Goal: Task Accomplishment & Management: Use online tool/utility

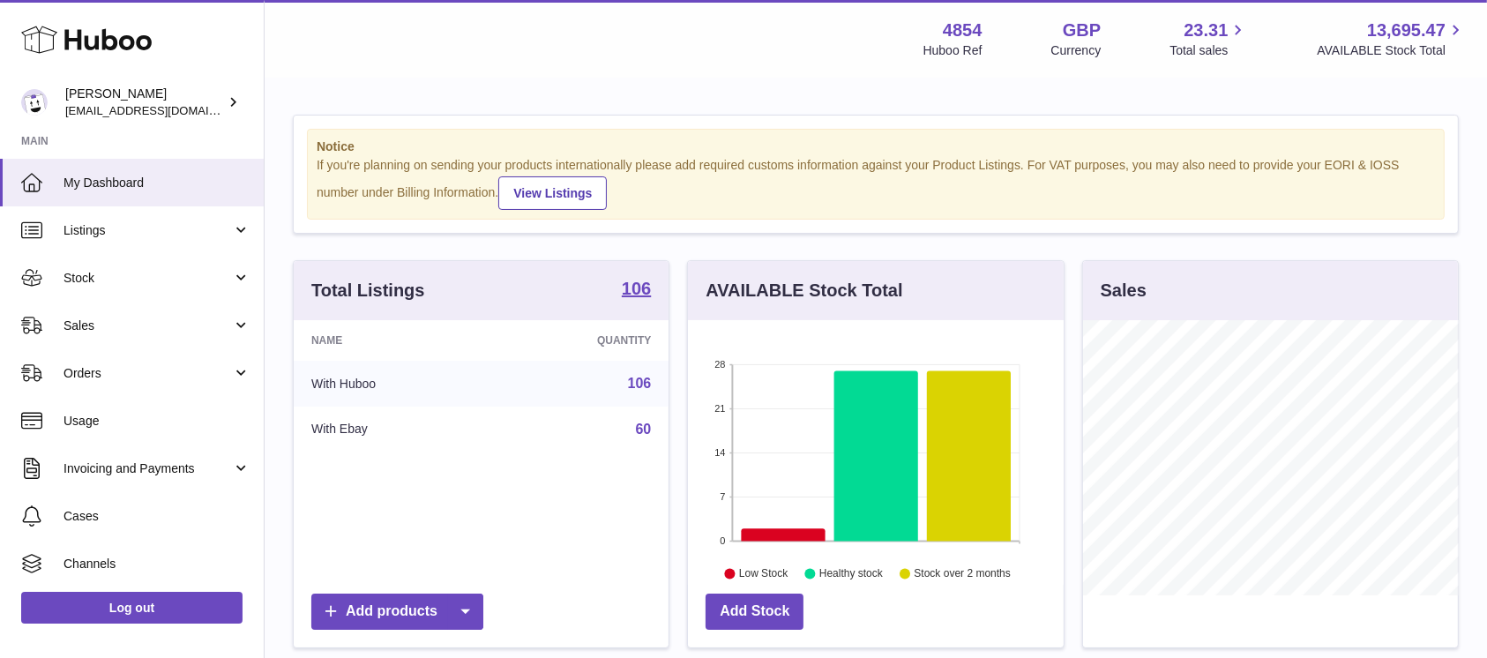
scroll to position [275, 375]
click at [191, 317] on span "Sales" at bounding box center [147, 325] width 168 height 17
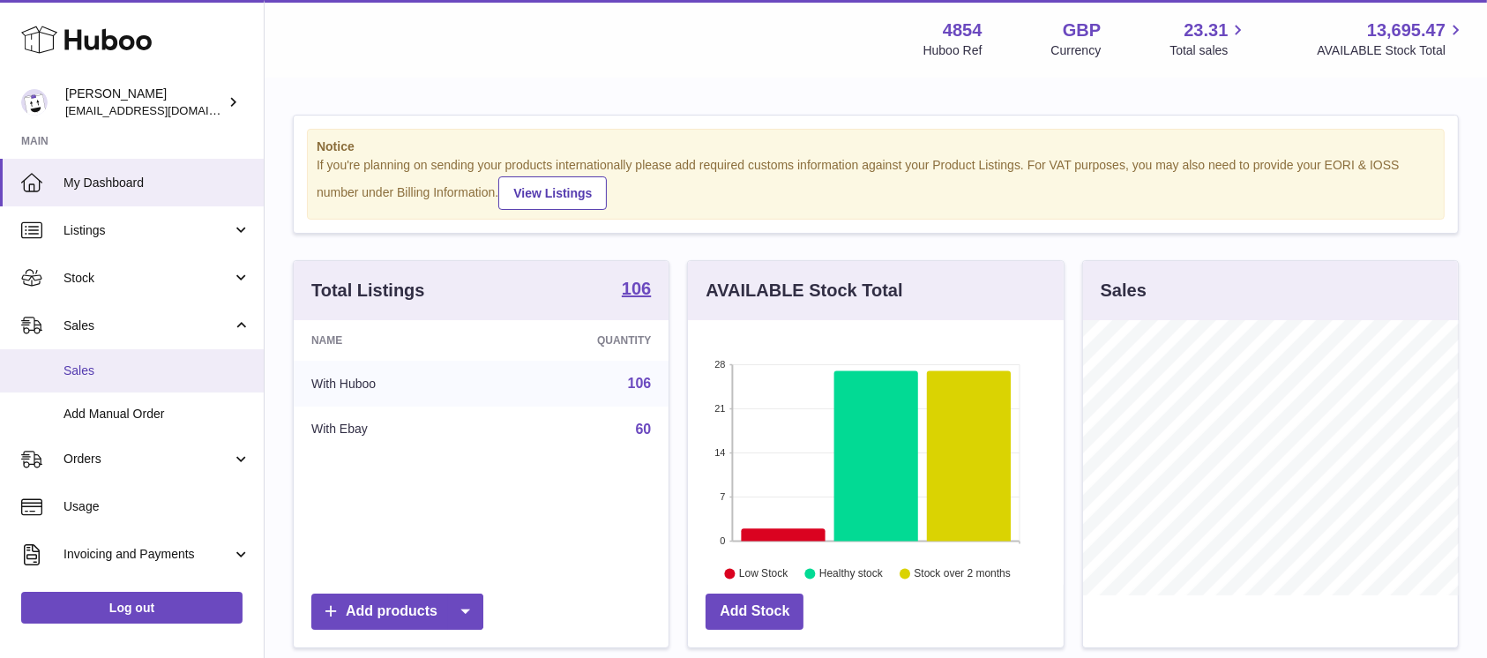
click at [179, 362] on span "Sales" at bounding box center [156, 370] width 187 height 17
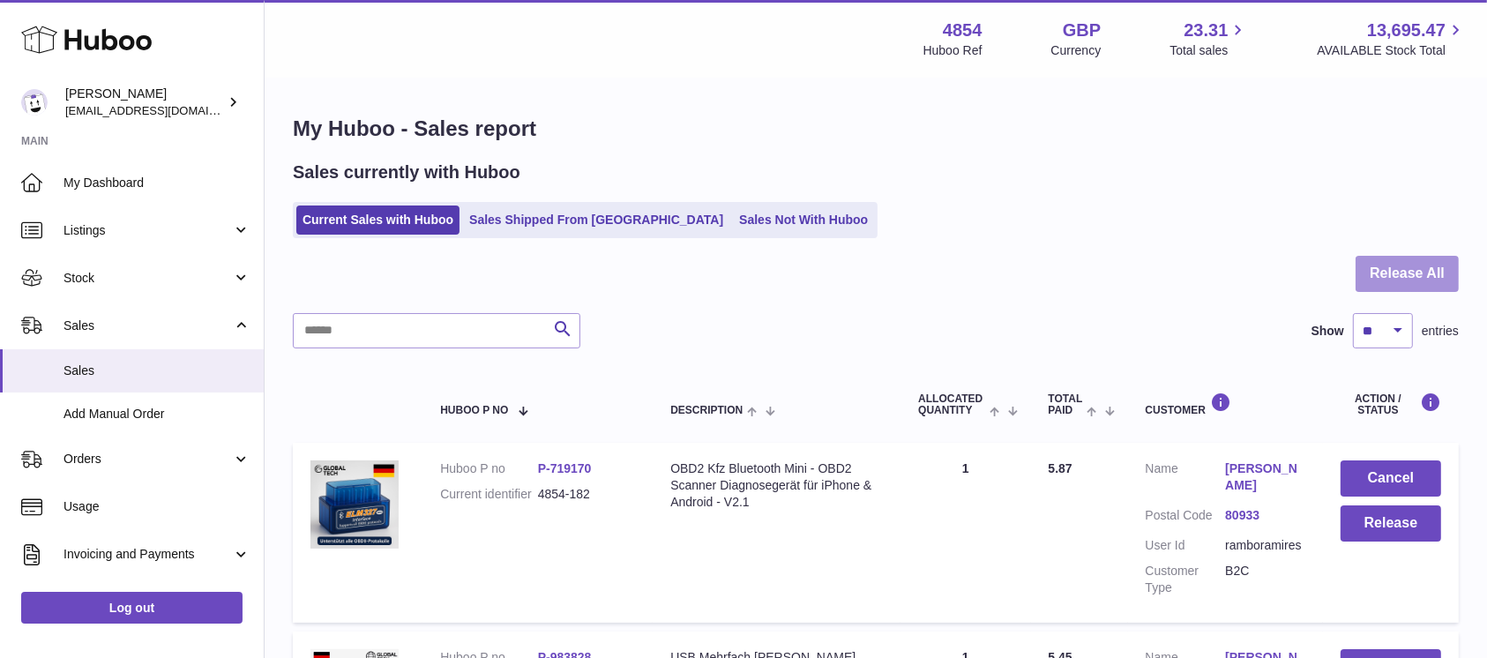
click at [1377, 277] on button "Release All" at bounding box center [1406, 274] width 103 height 36
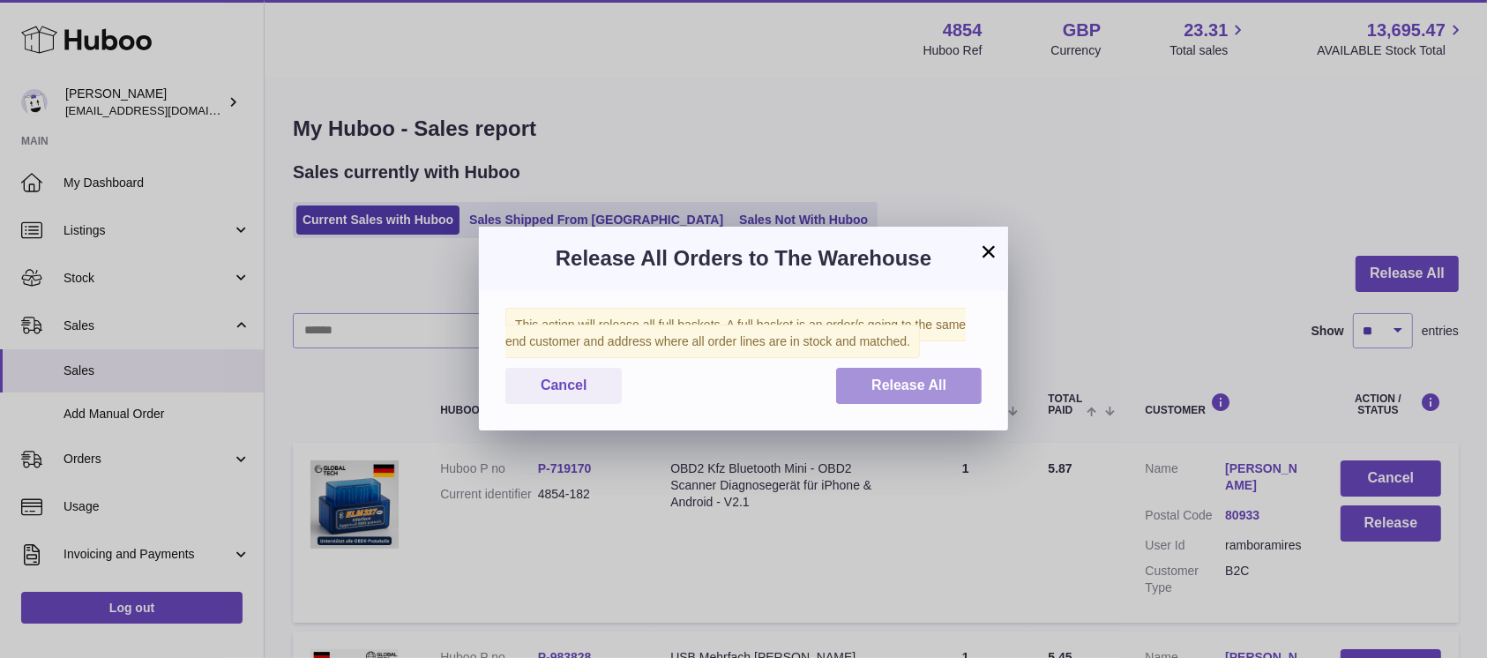
click at [882, 395] on button "Release All" at bounding box center [908, 386] width 145 height 36
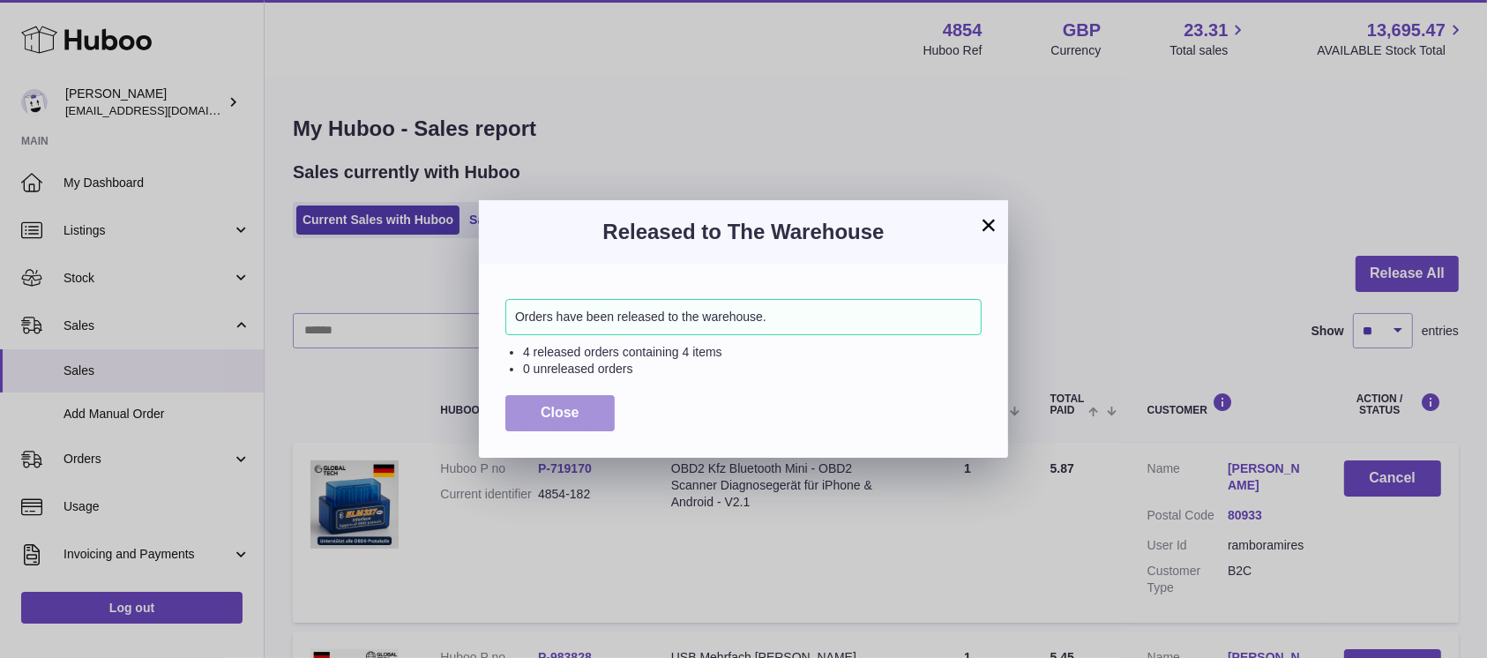
click at [541, 406] on span "Close" at bounding box center [560, 412] width 39 height 15
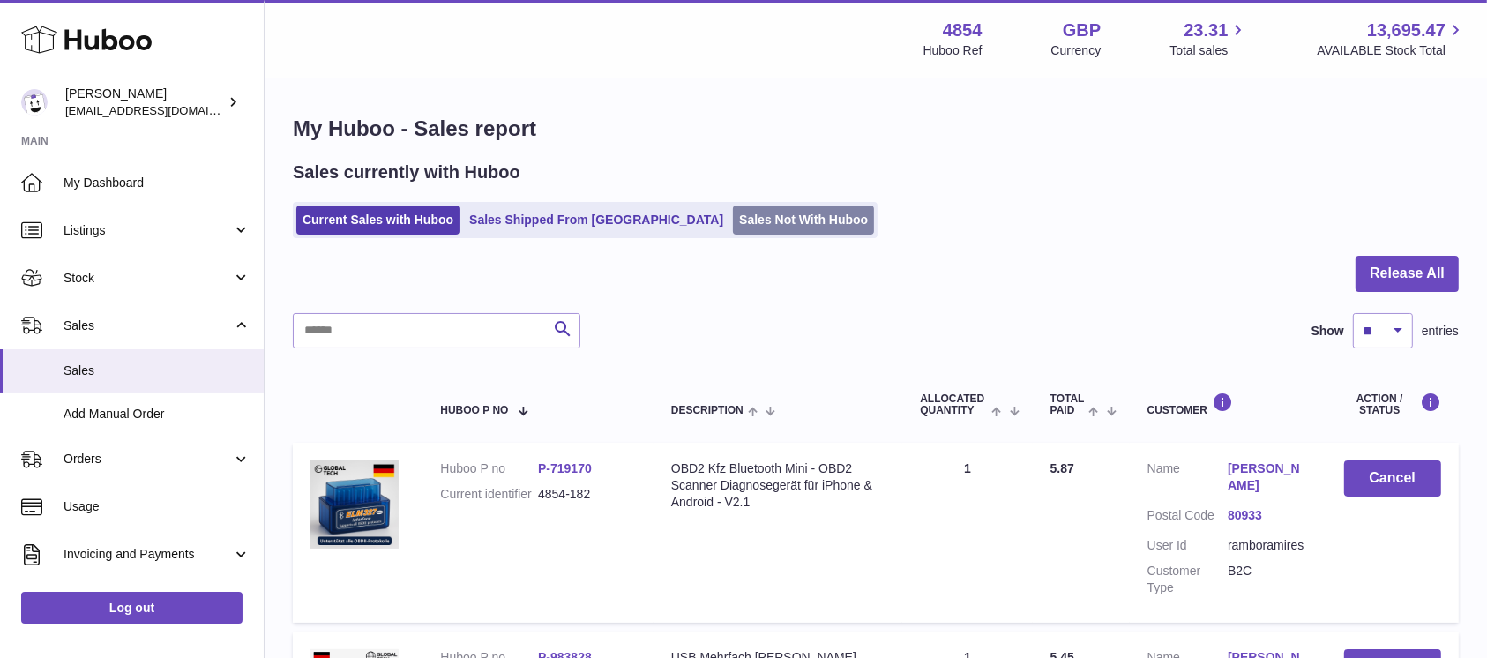
click at [733, 226] on link "Sales Not With Huboo" at bounding box center [803, 219] width 141 height 29
